Goal: Download file/media

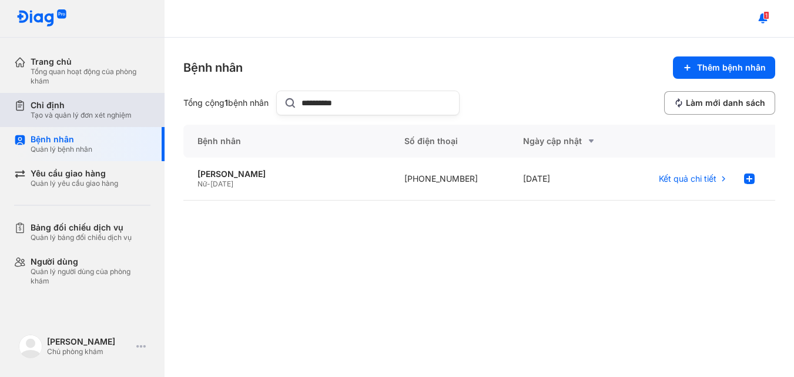
click at [86, 102] on div "Chỉ định" at bounding box center [81, 105] width 101 height 11
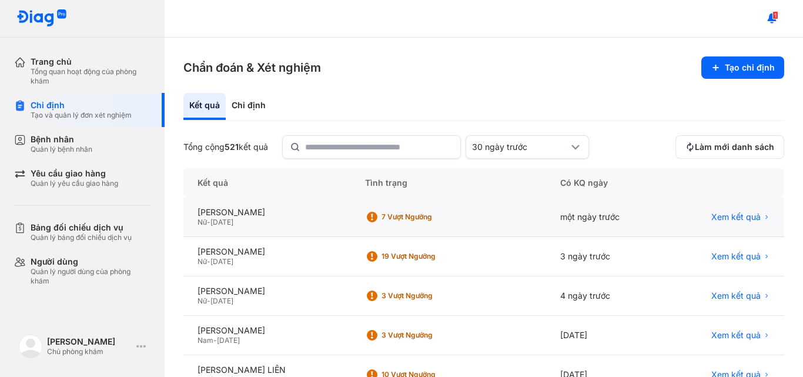
click at [324, 220] on div "Nữ - [DATE]" at bounding box center [266, 221] width 139 height 9
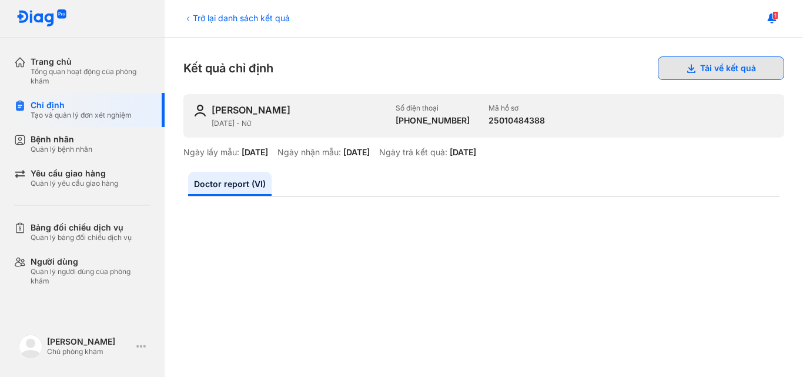
click at [722, 66] on button "Tải về kết quả" at bounding box center [721, 68] width 126 height 24
